Goal: Ask a question

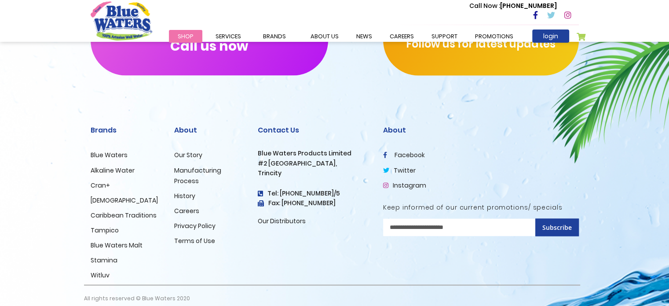
scroll to position [1519, 0]
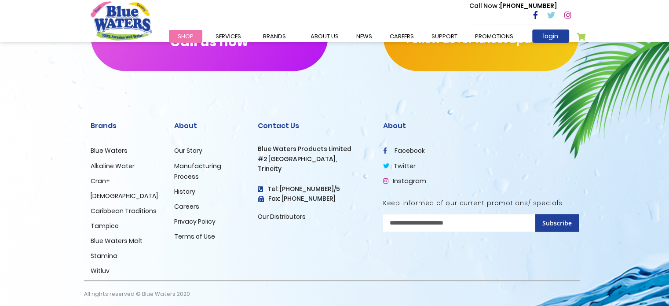
click at [187, 180] on link "Manufacturing Process" at bounding box center [197, 170] width 47 height 19
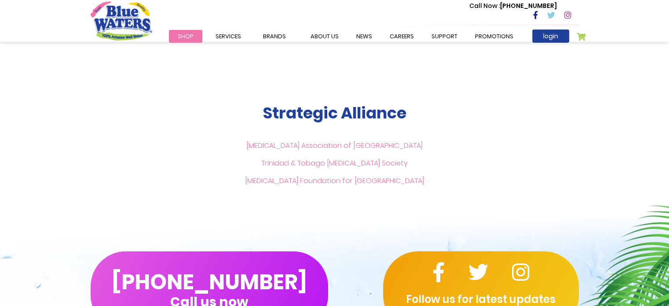
scroll to position [2177, 0]
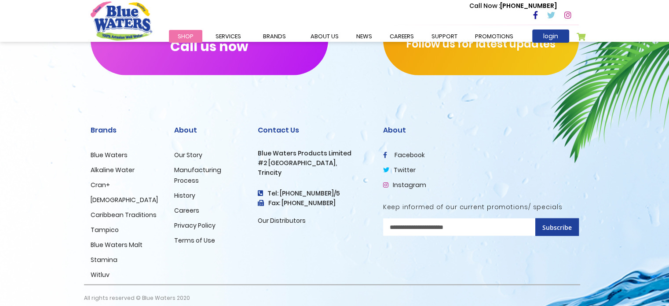
click at [392, 37] on link "careers" at bounding box center [402, 36] width 42 height 13
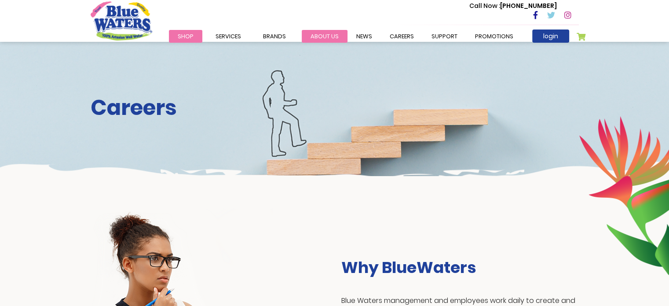
click at [338, 34] on link "about us" at bounding box center [325, 36] width 46 height 13
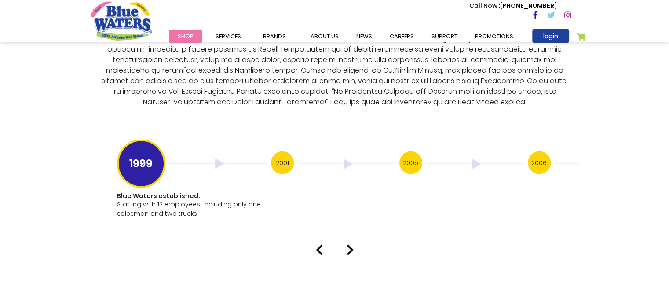
scroll to position [1696, 0]
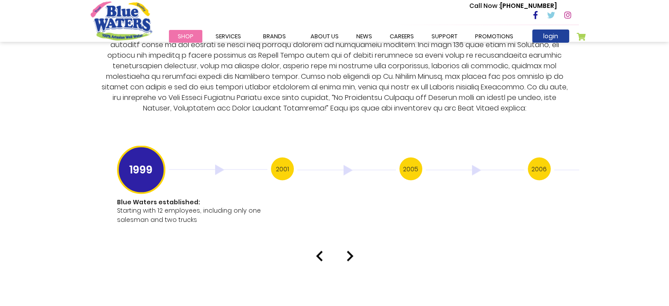
click at [352, 251] on img at bounding box center [350, 256] width 7 height 11
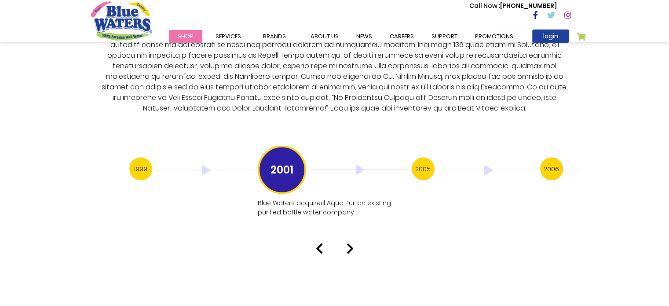
click at [352, 243] on img at bounding box center [350, 248] width 7 height 11
click at [320, 252] on img at bounding box center [319, 257] width 7 height 11
click at [351, 243] on img at bounding box center [350, 248] width 7 height 11
drag, startPoint x: 351, startPoint y: 234, endPoint x: 348, endPoint y: 240, distance: 7.1
click at [348, 240] on div "Our History 1999 Blue Waters established: Starting with 12 employees, including…" at bounding box center [334, 86] width 669 height 354
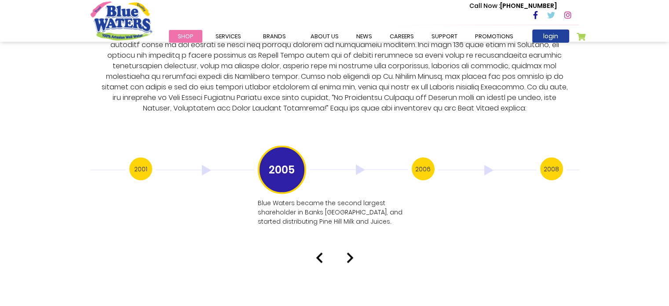
click at [348, 252] on img at bounding box center [350, 257] width 7 height 11
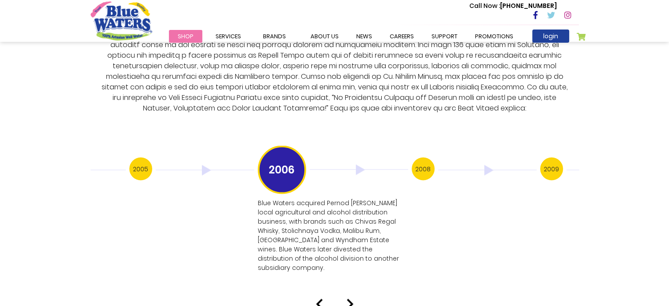
click at [348, 244] on p "Blue Waters acquired Pernod Ricard’s local agricultural and alcohol distributio…" at bounding box center [332, 235] width 149 height 74
click at [351, 299] on img at bounding box center [350, 304] width 7 height 11
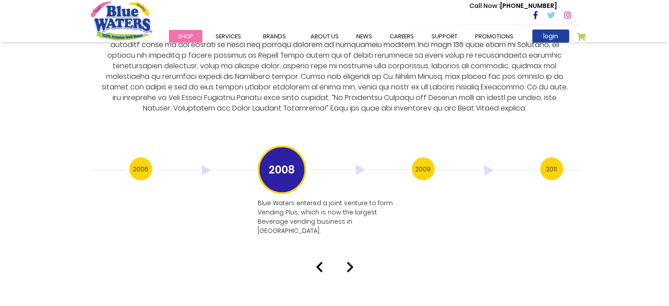
click at [354, 262] on div at bounding box center [334, 267] width 501 height 11
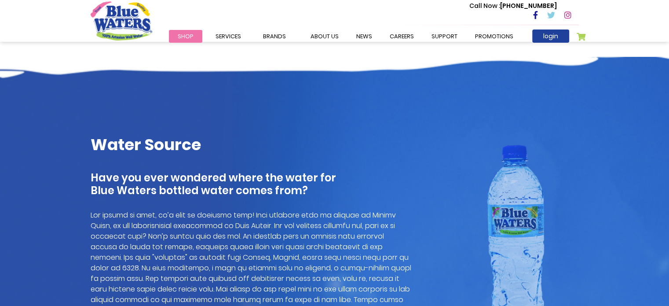
scroll to position [348, 0]
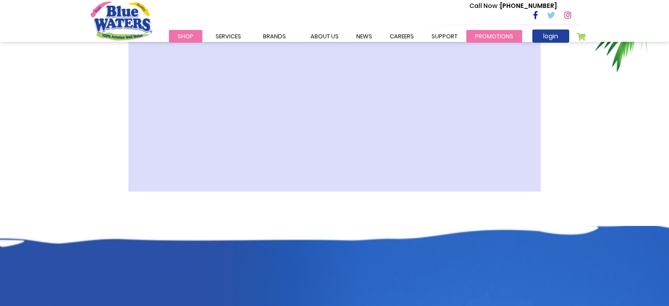
click at [489, 37] on link "Promotions" at bounding box center [494, 36] width 56 height 13
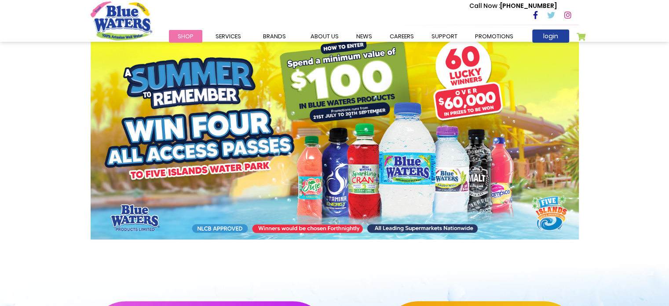
scroll to position [142, 0]
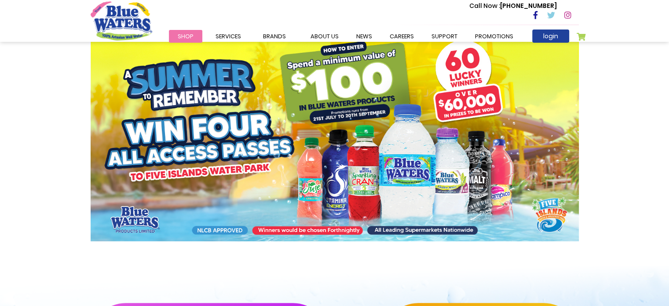
click at [669, 138] on html "The store will not work correctly in the case when cookies are disabled. Toggle…" at bounding box center [334, 11] width 669 height 306
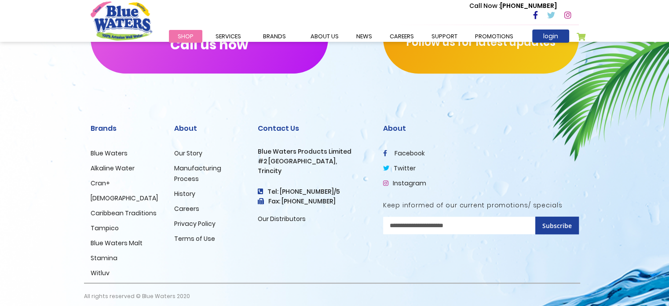
scroll to position [458, 0]
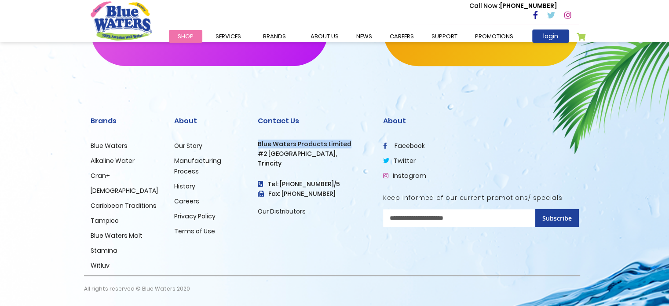
drag, startPoint x: 259, startPoint y: 145, endPoint x: 349, endPoint y: 144, distance: 90.2
click at [349, 144] on h3 "Blue Waters Products Limited" at bounding box center [314, 143] width 112 height 7
copy h3 "Blue Waters Products Limited"
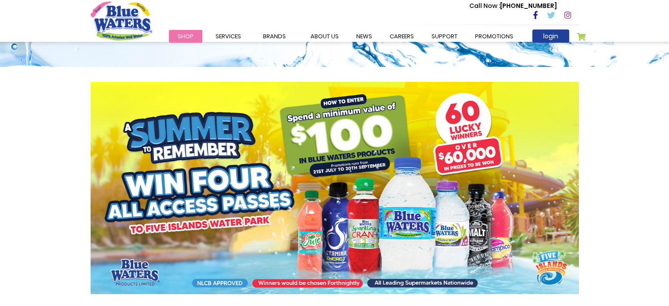
scroll to position [78, 0]
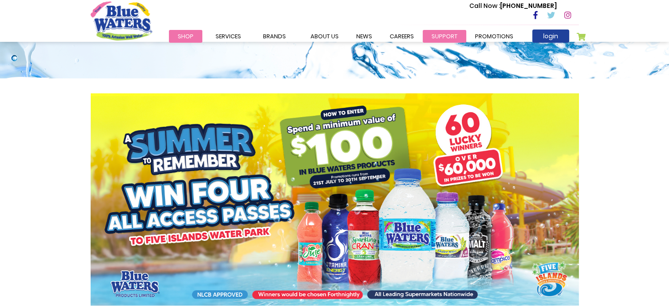
click at [429, 35] on link "support" at bounding box center [445, 36] width 44 height 13
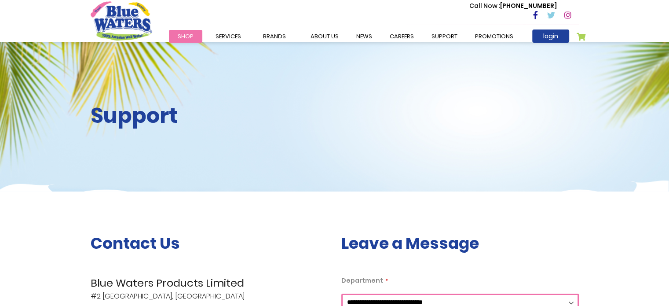
click at [669, 113] on html "The store will not work correctly in the case when cookies are disabled. Toggle…" at bounding box center [334, 153] width 669 height 306
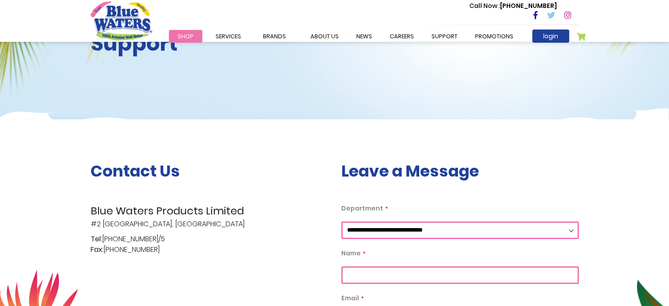
scroll to position [73, 0]
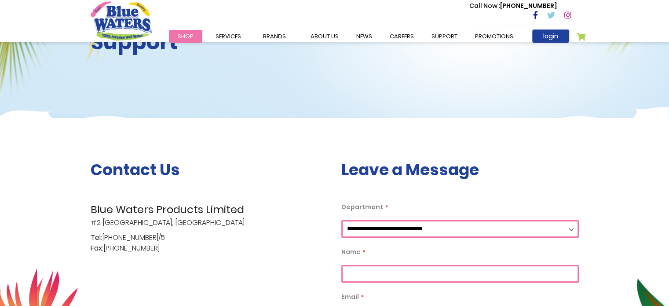
click at [477, 226] on select "**********" at bounding box center [460, 229] width 238 height 18
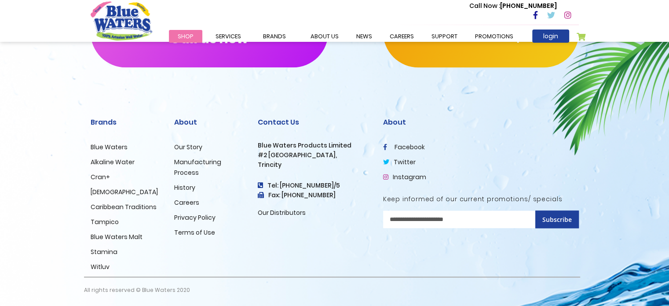
scroll to position [1121, 0]
